Goal: Task Accomplishment & Management: Manage account settings

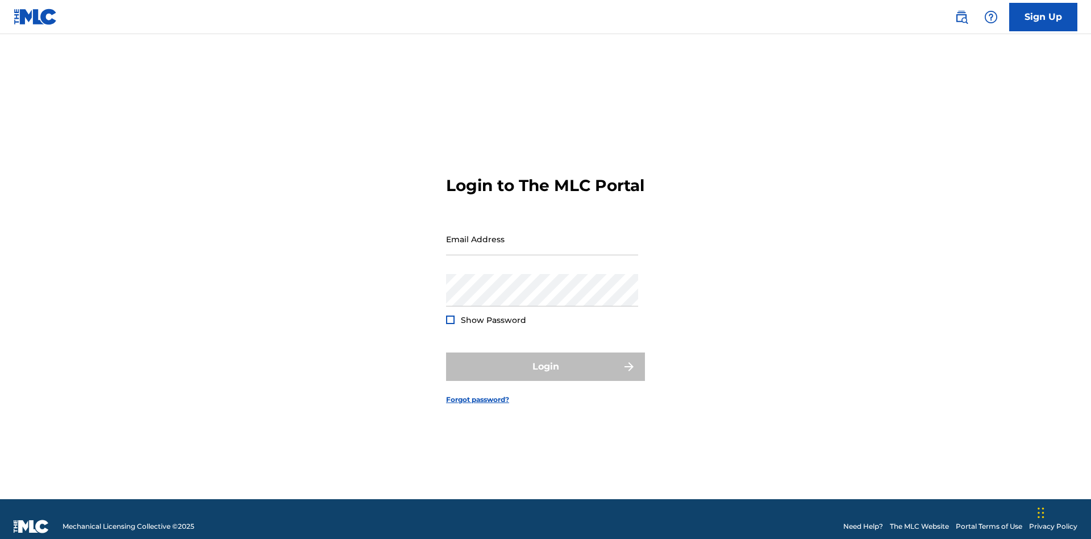
scroll to position [15, 0]
click at [542, 234] on input "Email Address" at bounding box center [542, 239] width 192 height 32
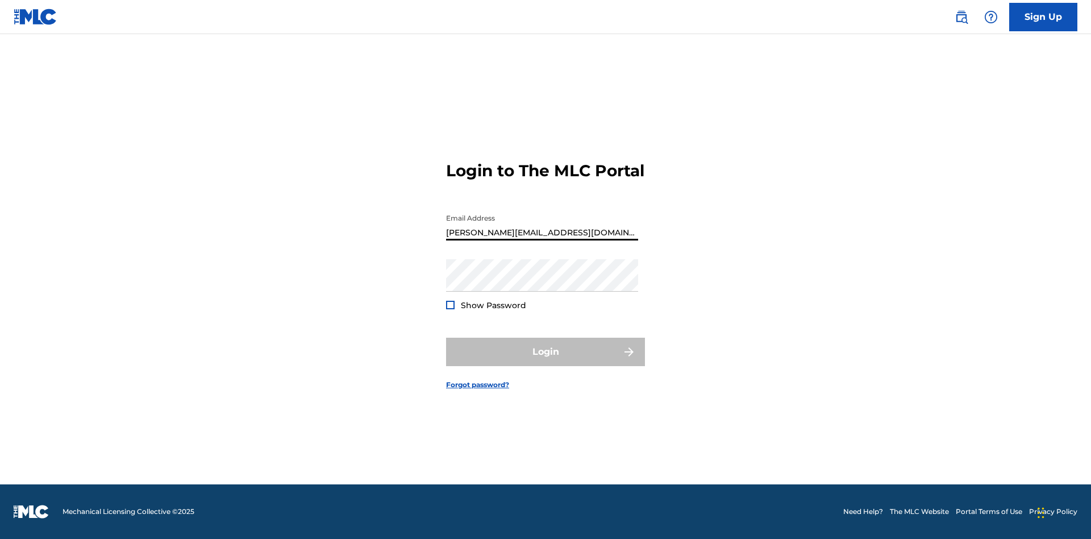
type input "[PERSON_NAME][EMAIL_ADDRESS][DOMAIN_NAME]"
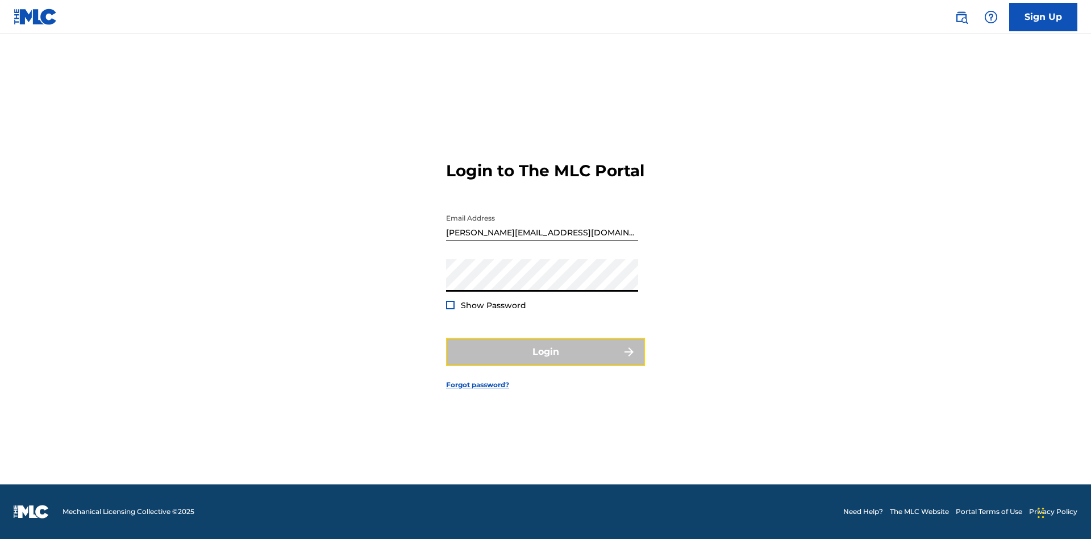
click at [546, 361] on button "Login" at bounding box center [545, 352] width 199 height 28
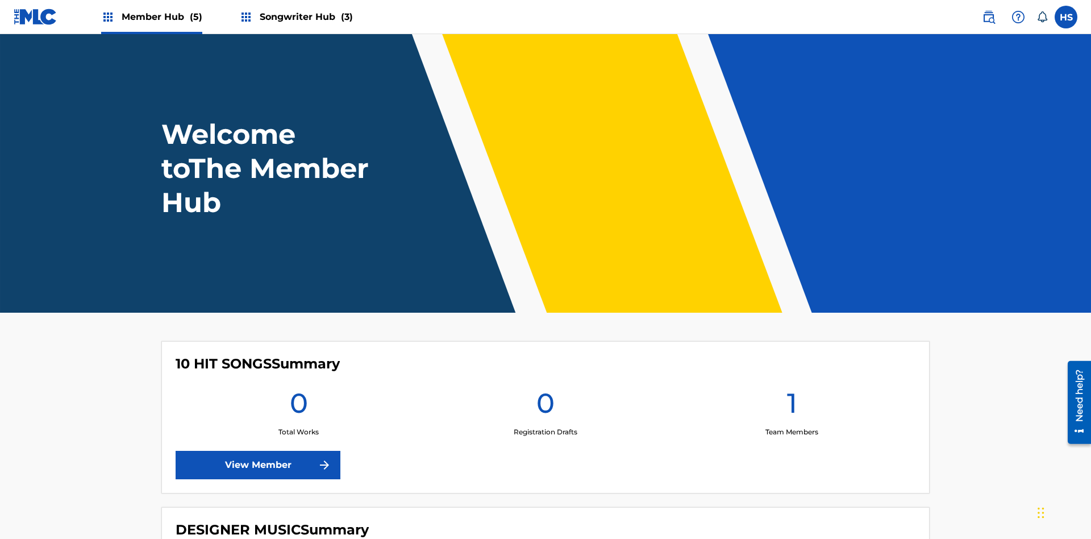
click at [305, 16] on span "Songwriter Hub (3)" at bounding box center [306, 16] width 93 height 13
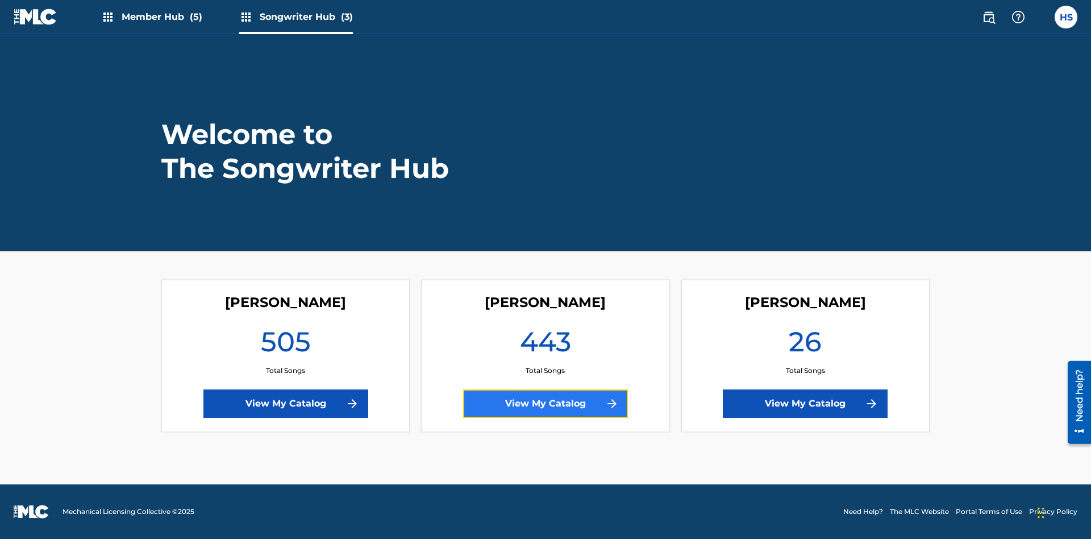
click at [546, 403] on link "View My Catalog" at bounding box center [545, 403] width 165 height 28
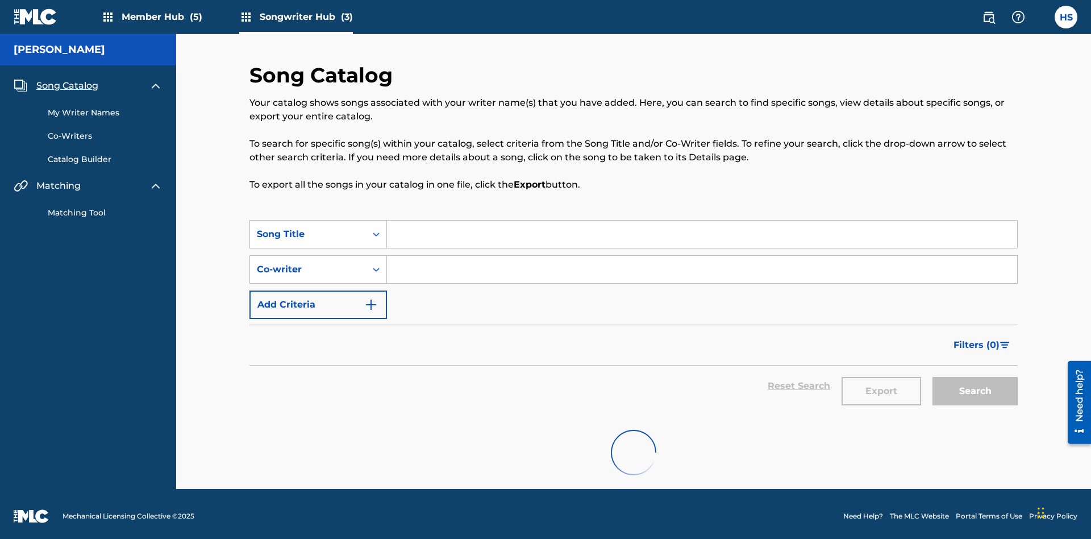
click at [105, 108] on link "My Writer Names" at bounding box center [105, 113] width 115 height 12
